Goal: Task Accomplishment & Management: Use online tool/utility

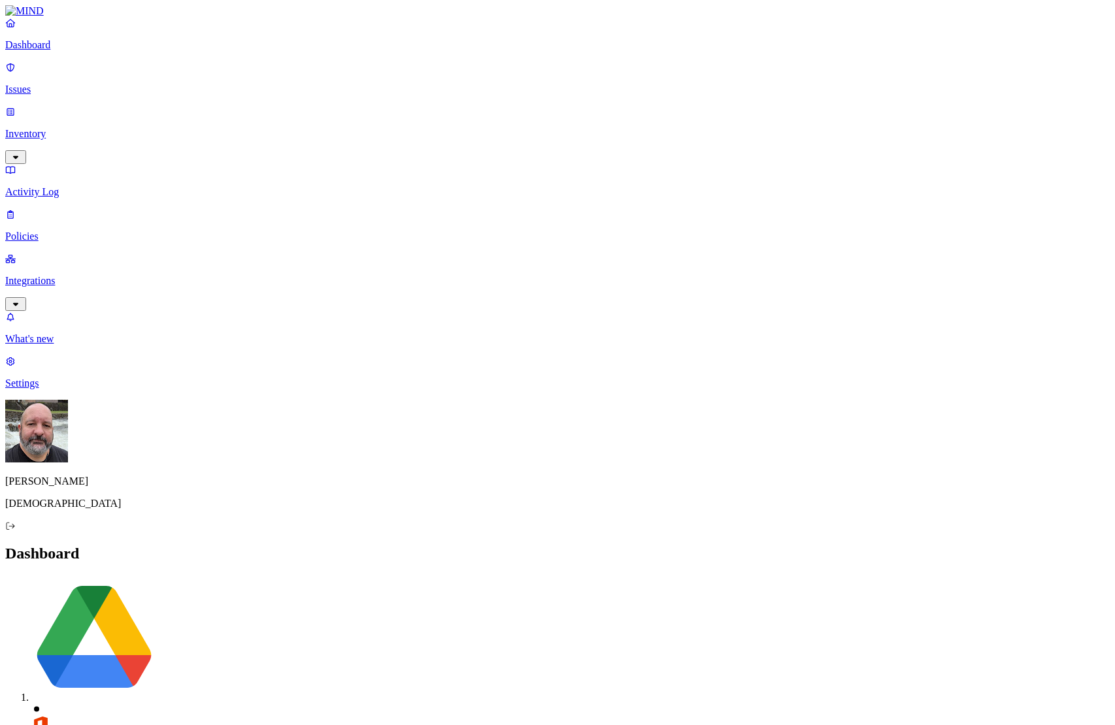
click at [85, 275] on p "Integrations" at bounding box center [557, 281] width 1104 height 12
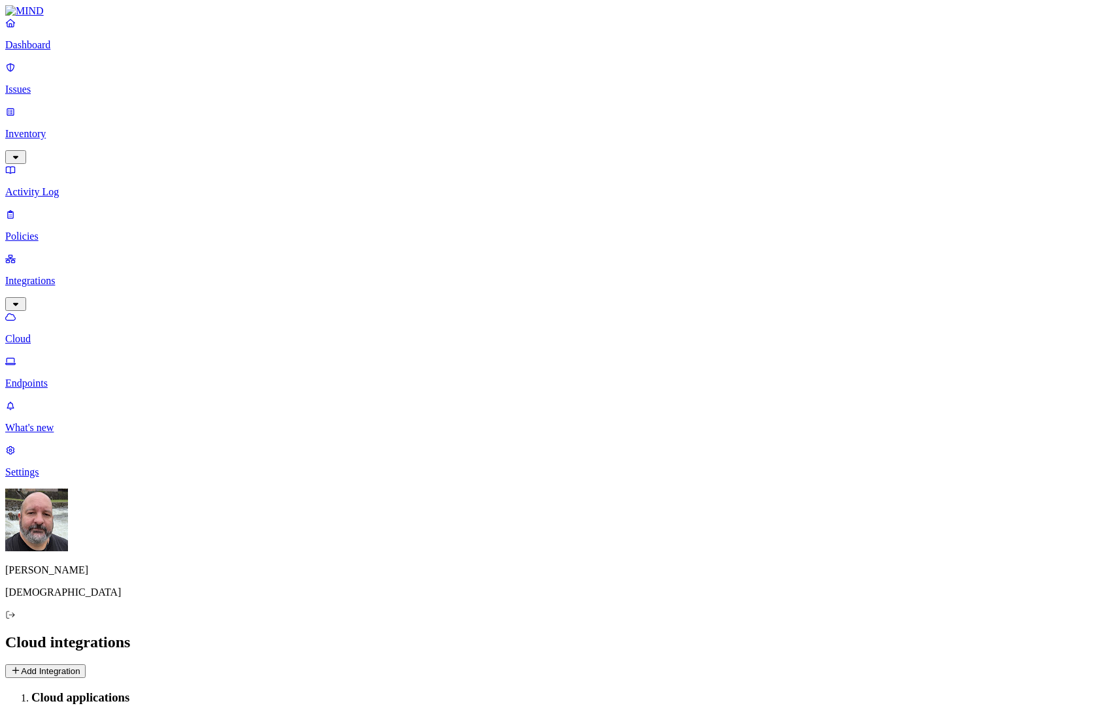
click at [84, 378] on p "Endpoints" at bounding box center [557, 384] width 1104 height 12
